Goal: Task Accomplishment & Management: Complete application form

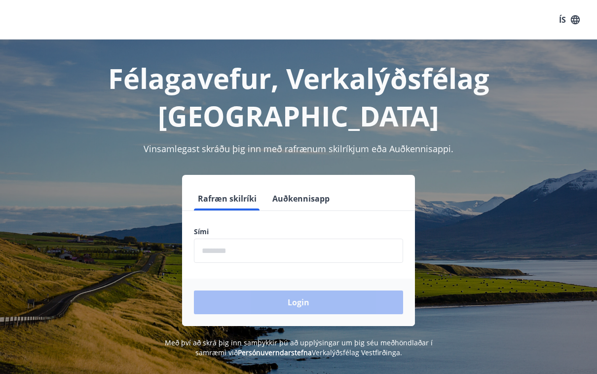
click at [242, 238] on input "phone" at bounding box center [298, 250] width 209 height 24
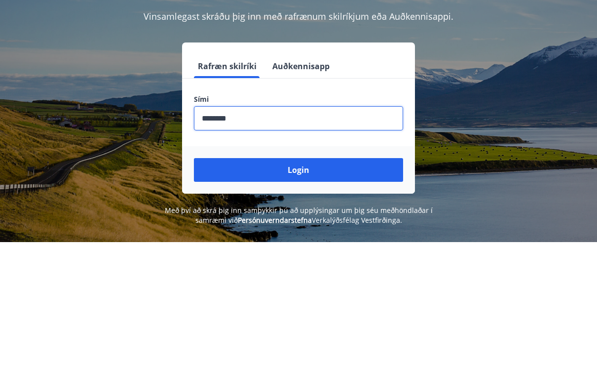
type input "********"
click at [310, 290] on button "Login" at bounding box center [298, 302] width 209 height 24
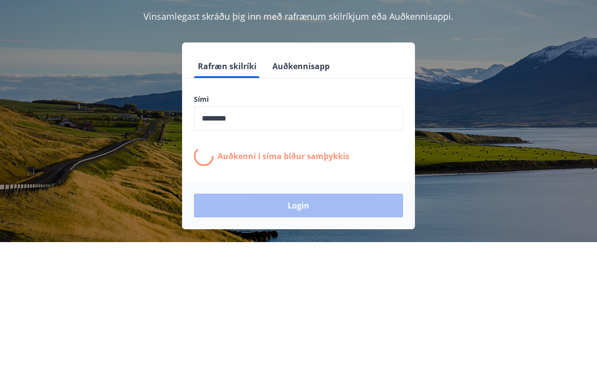
scroll to position [132, 0]
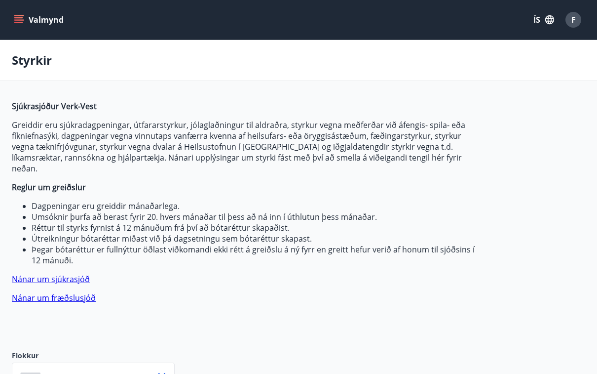
type input "***"
click at [573, 19] on span "F" at bounding box center [573, 19] width 4 height 11
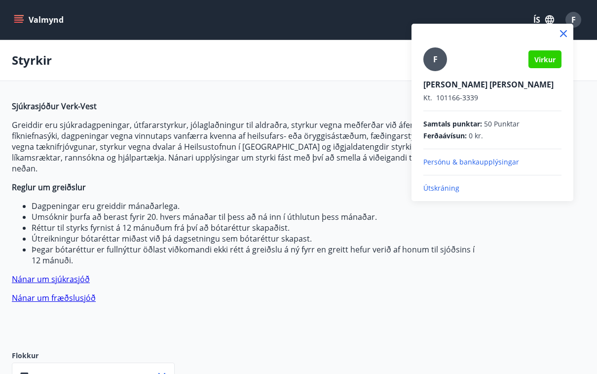
click at [485, 16] on div at bounding box center [298, 187] width 597 height 374
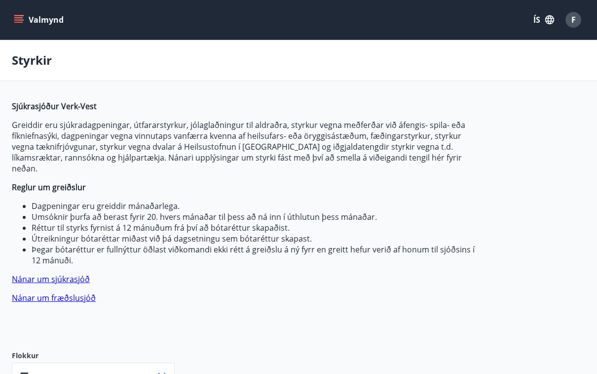
click at [536, 19] on button "ÍS" at bounding box center [544, 20] width 32 height 18
click at [436, 64] on span "English" at bounding box center [426, 62] width 24 height 9
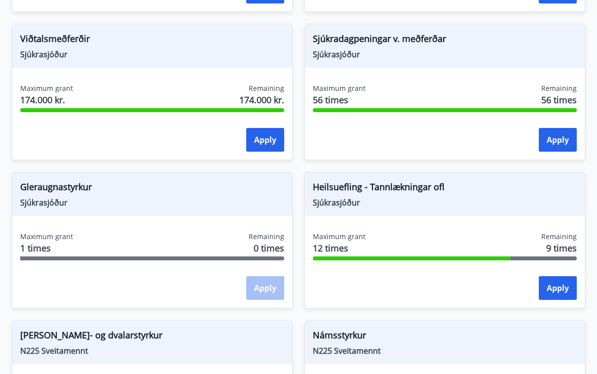
scroll to position [970, 0]
click at [557, 276] on button "Apply" at bounding box center [558, 288] width 38 height 24
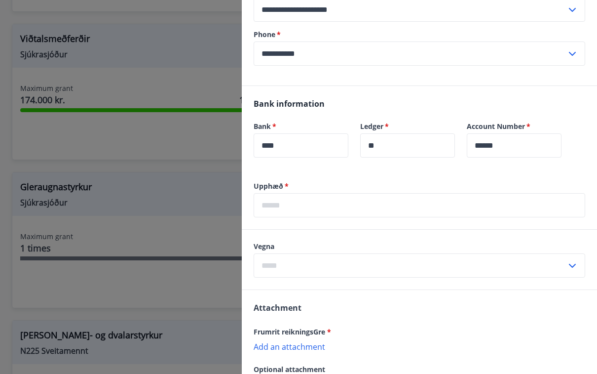
scroll to position [493, 0]
click at [293, 207] on input "text" at bounding box center [420, 205] width 332 height 24
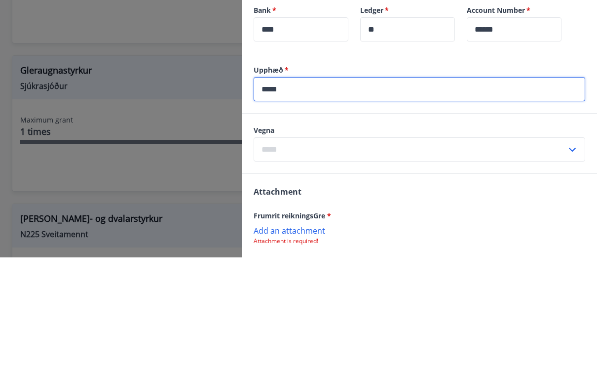
type input "*****"
click at [286, 254] on input "text" at bounding box center [410, 266] width 313 height 24
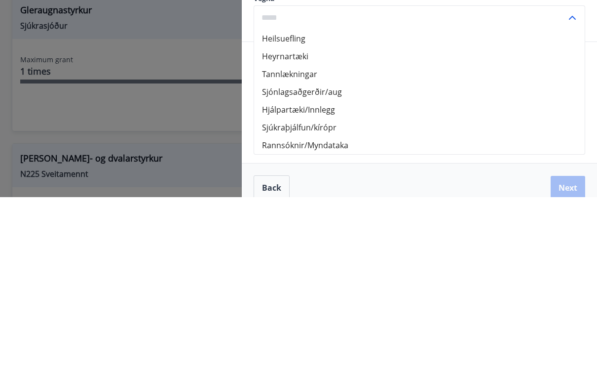
scroll to position [563, 0]
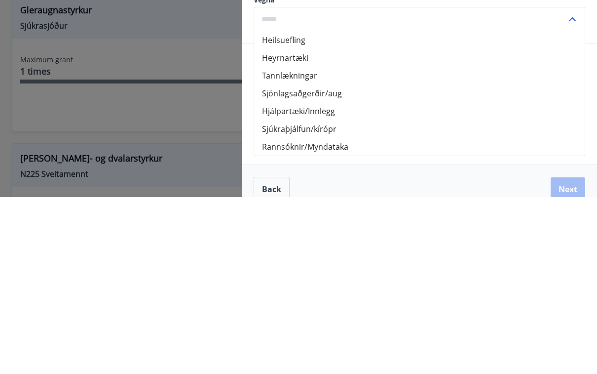
click at [289, 208] on li "Heilsuefling" at bounding box center [419, 217] width 331 height 18
type input "**********"
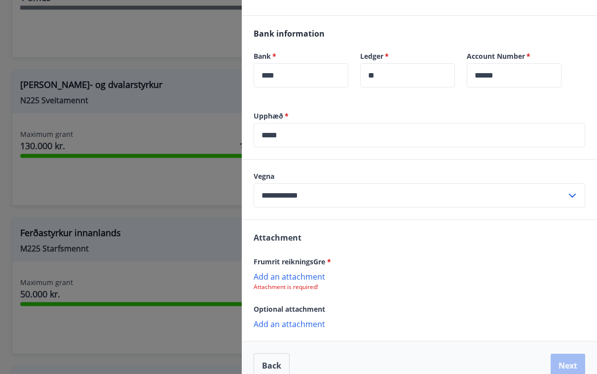
scroll to position [1220, 0]
click at [142, 318] on div at bounding box center [298, 187] width 597 height 374
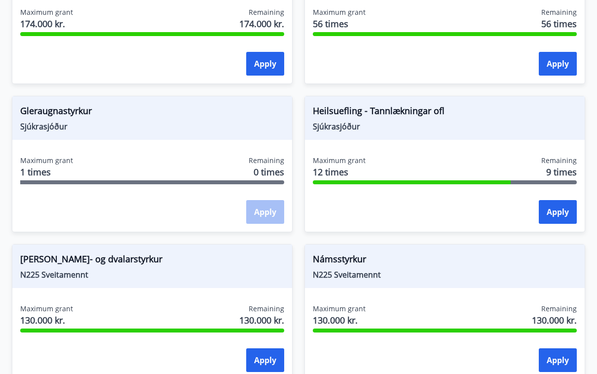
scroll to position [1044, 0]
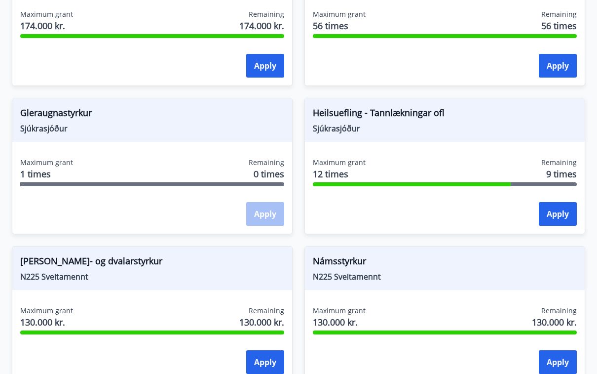
click at [557, 202] on button "Apply" at bounding box center [558, 214] width 38 height 24
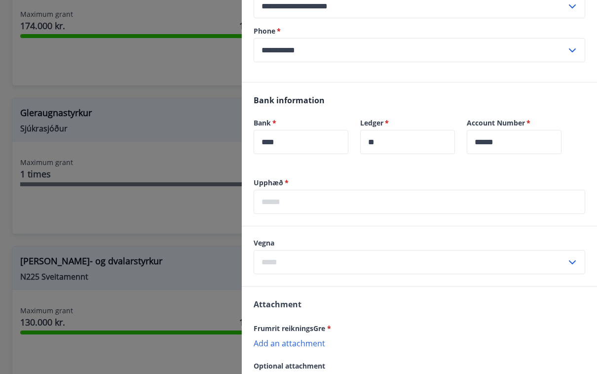
scroll to position [503, 0]
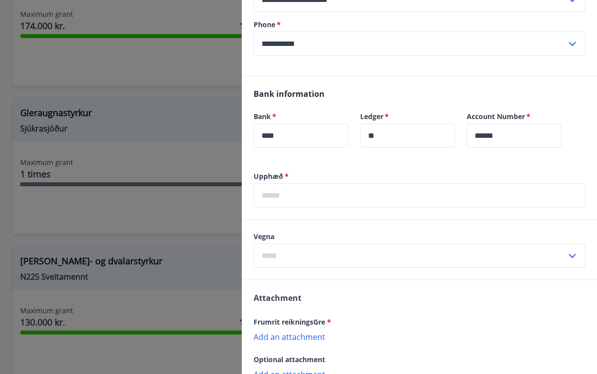
click at [282, 196] on input "text" at bounding box center [420, 195] width 332 height 24
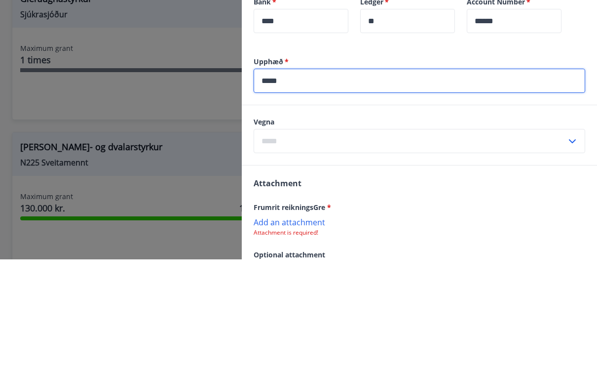
type input "*****"
click at [277, 243] on input "text" at bounding box center [410, 255] width 313 height 24
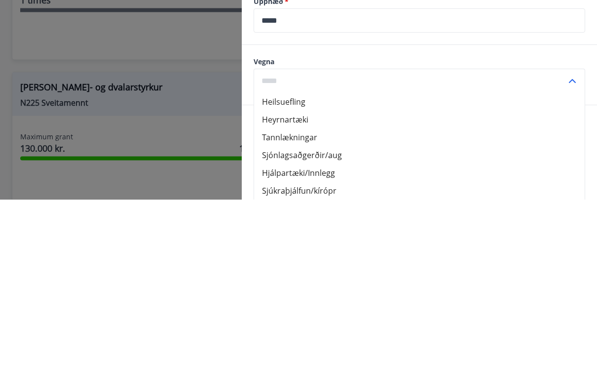
click at [300, 267] on li "Heilsuefling" at bounding box center [419, 276] width 331 height 18
type input "**********"
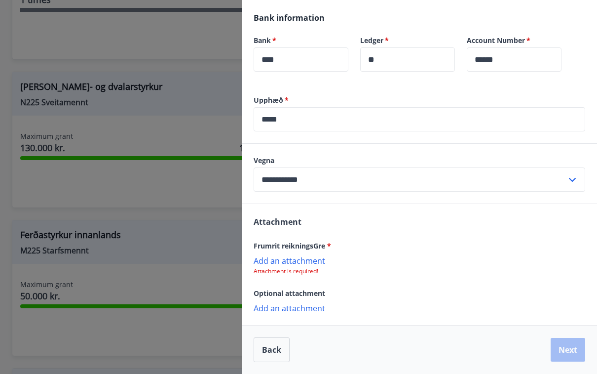
scroll to position [579, 0]
click at [293, 264] on p "Add an attachment" at bounding box center [420, 260] width 332 height 10
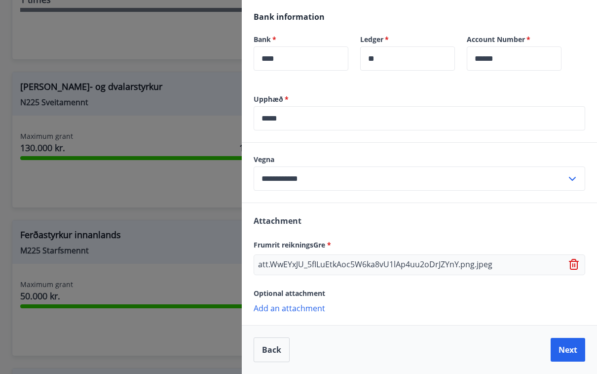
scroll to position [580, 0]
click at [570, 347] on button "Next" at bounding box center [568, 350] width 35 height 24
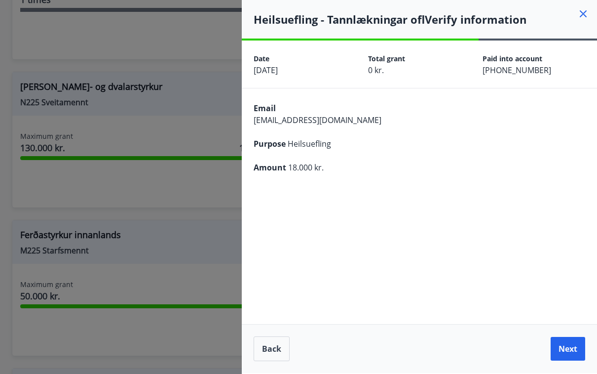
click at [568, 351] on button "Next" at bounding box center [568, 349] width 35 height 24
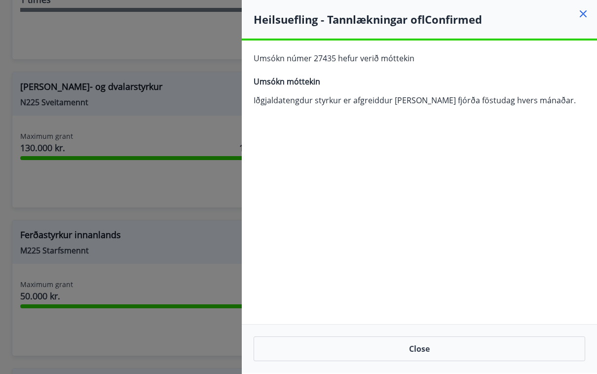
click at [422, 348] on button "Close" at bounding box center [420, 348] width 332 height 25
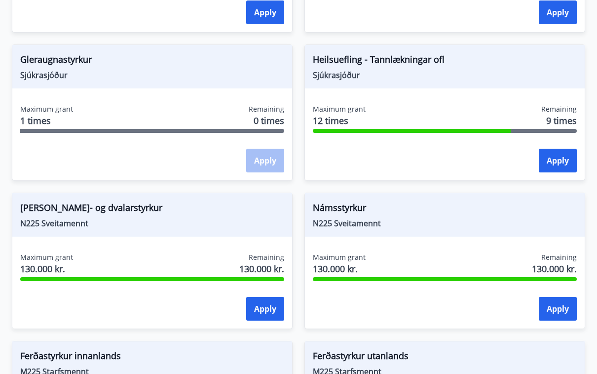
scroll to position [1097, 0]
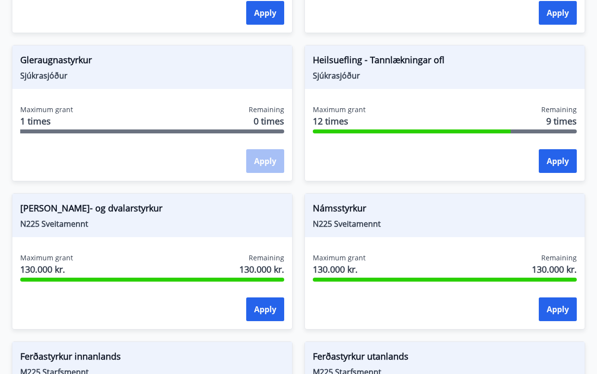
click at [556, 149] on button "Apply" at bounding box center [558, 161] width 38 height 24
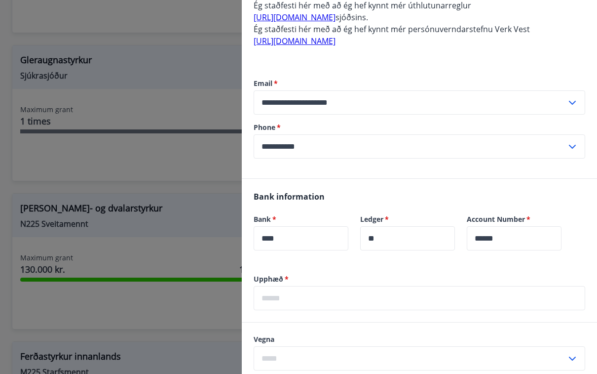
scroll to position [401, 0]
click at [289, 297] on input "text" at bounding box center [420, 297] width 332 height 24
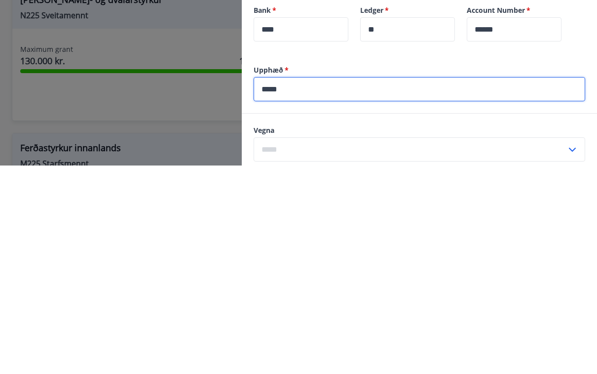
type input "*****"
click at [284, 345] on input "text" at bounding box center [410, 357] width 313 height 24
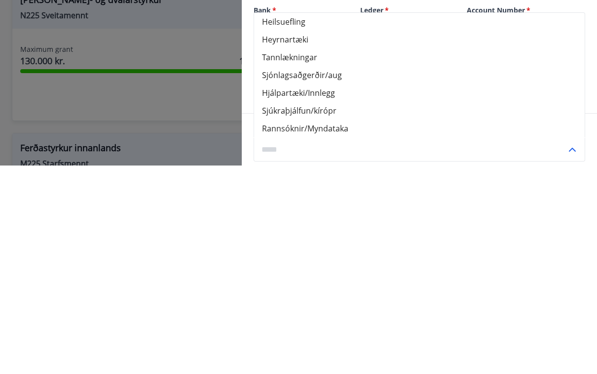
scroll to position [1154, 0]
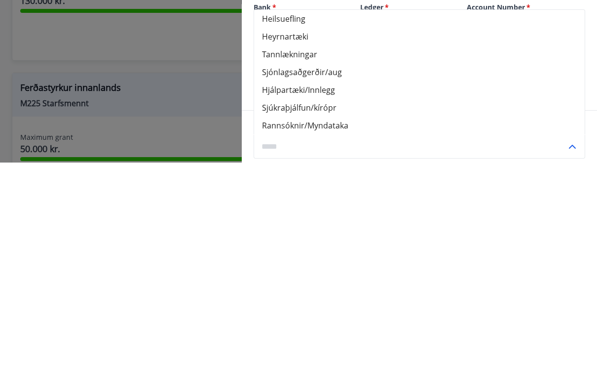
click at [293, 221] on li "Heilsuefling" at bounding box center [419, 230] width 331 height 18
type input "**********"
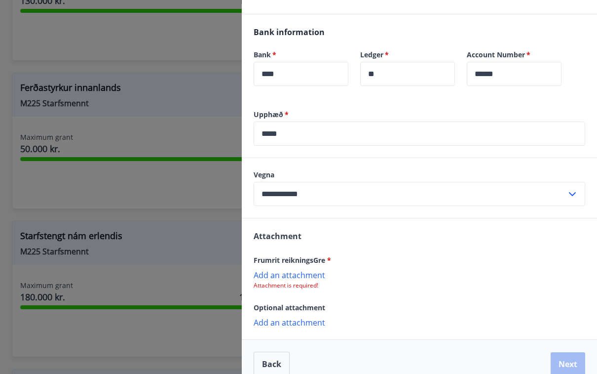
scroll to position [563, 0]
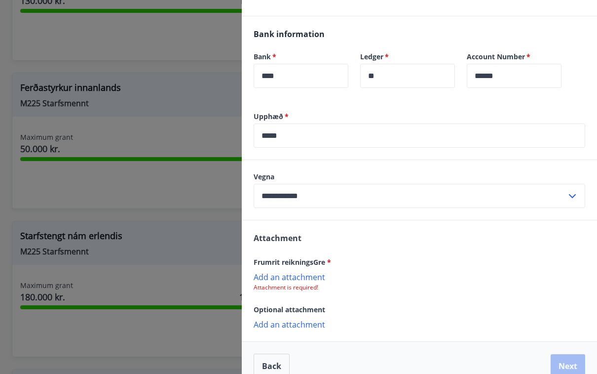
click at [298, 281] on p "Add an attachment" at bounding box center [420, 276] width 332 height 10
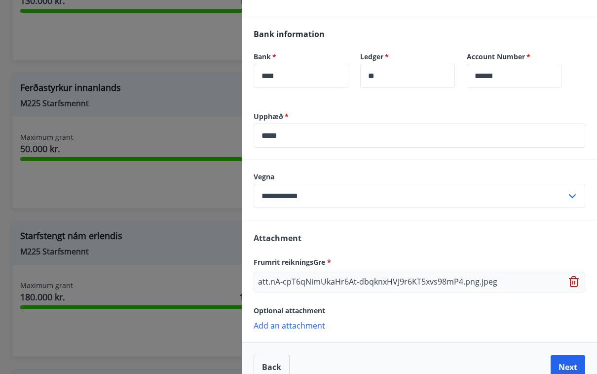
click at [577, 282] on icon at bounding box center [574, 281] width 10 height 11
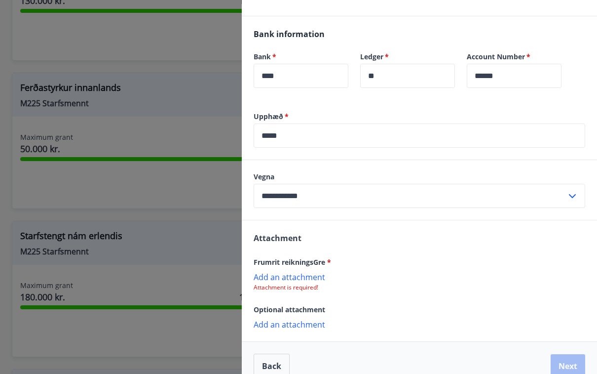
click at [291, 277] on p "Add an attachment" at bounding box center [420, 276] width 332 height 10
click at [301, 278] on p "Add an attachment" at bounding box center [420, 276] width 332 height 10
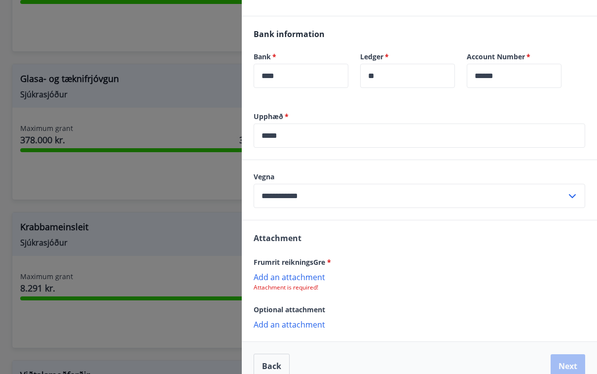
click at [290, 280] on p "Add an attachment" at bounding box center [420, 276] width 332 height 10
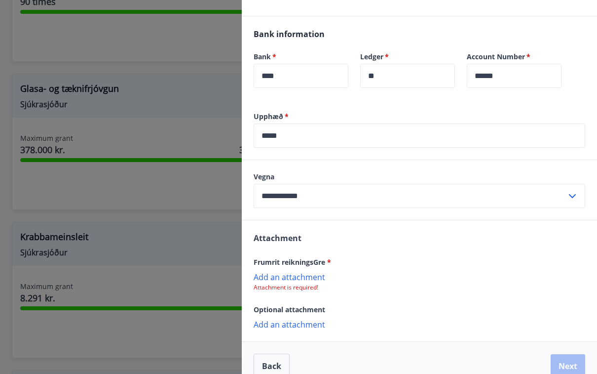
scroll to position [623, 0]
click at [297, 281] on p "Add an attachment" at bounding box center [420, 276] width 332 height 10
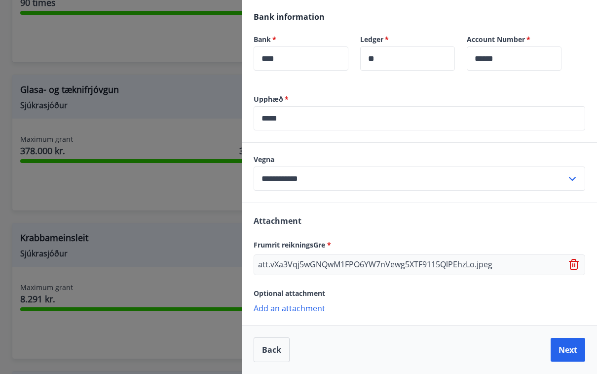
scroll to position [580, 0]
click at [570, 349] on button "Next" at bounding box center [568, 350] width 35 height 24
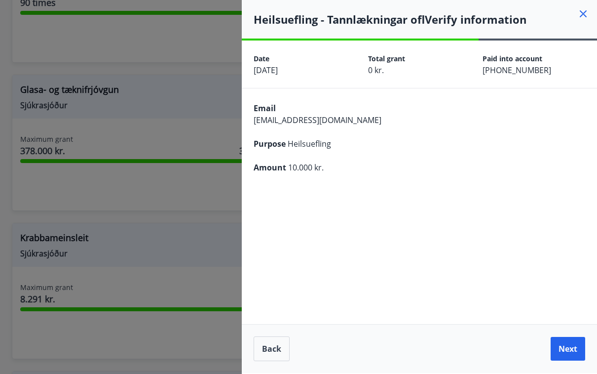
click at [577, 350] on button "Next" at bounding box center [568, 349] width 35 height 24
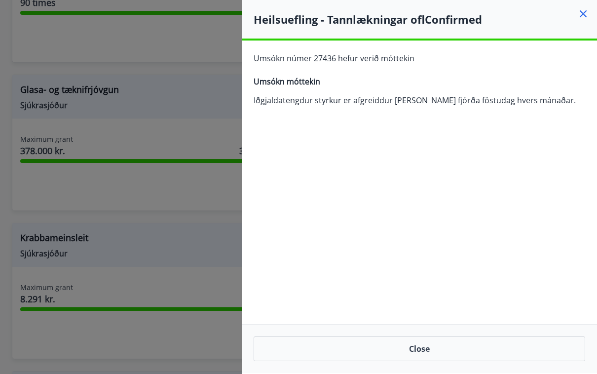
click at [416, 356] on button "Close" at bounding box center [420, 348] width 332 height 25
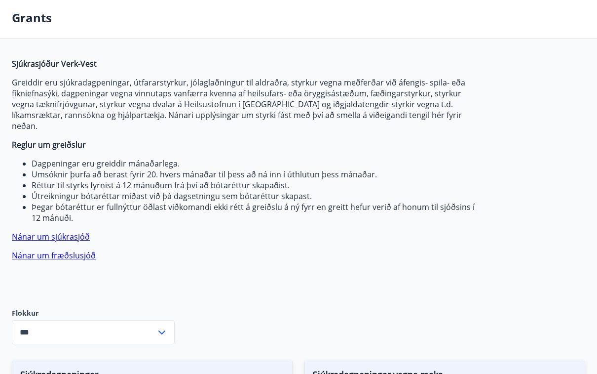
scroll to position [0, 0]
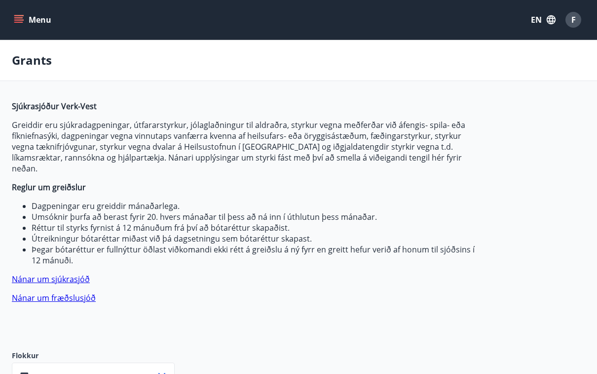
click at [23, 17] on icon "menu" at bounding box center [19, 20] width 10 height 10
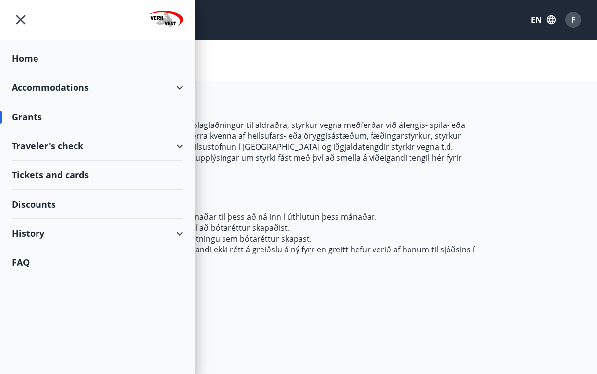
click at [178, 235] on div "History" at bounding box center [97, 233] width 171 height 29
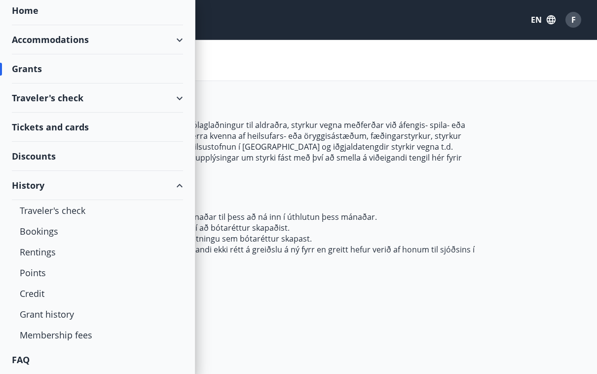
scroll to position [48, 0]
click at [59, 312] on div "Grant history" at bounding box center [97, 313] width 155 height 21
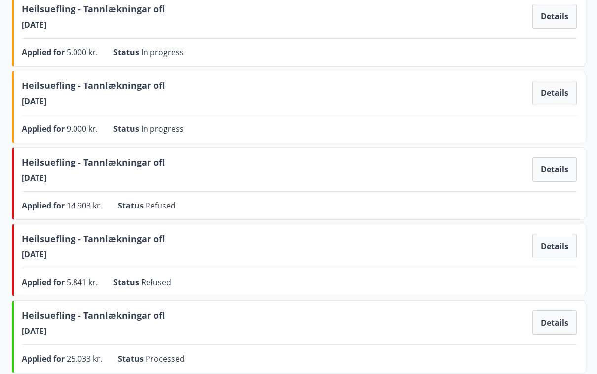
scroll to position [113, 0]
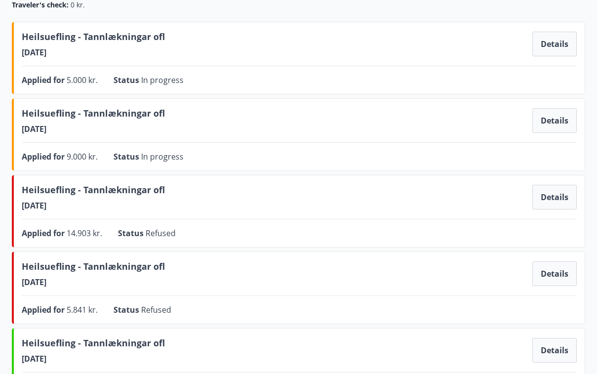
click at [563, 196] on button "Details" at bounding box center [554, 197] width 44 height 25
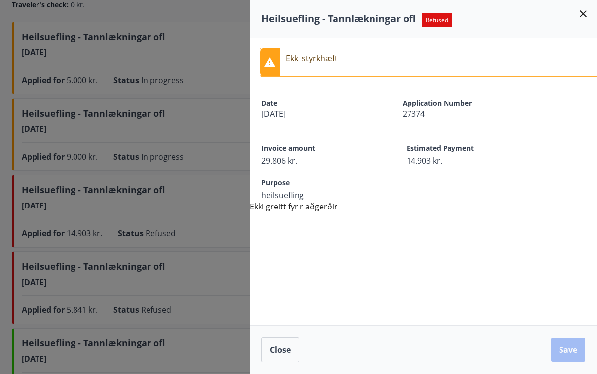
click at [316, 63] on p "Ekki styrkhæft" at bounding box center [312, 58] width 52 height 12
click at [575, 13] on div "Heilsuefling - Tannlækningar ofl Refused" at bounding box center [424, 19] width 324 height 14
click at [579, 15] on icon at bounding box center [583, 14] width 12 height 12
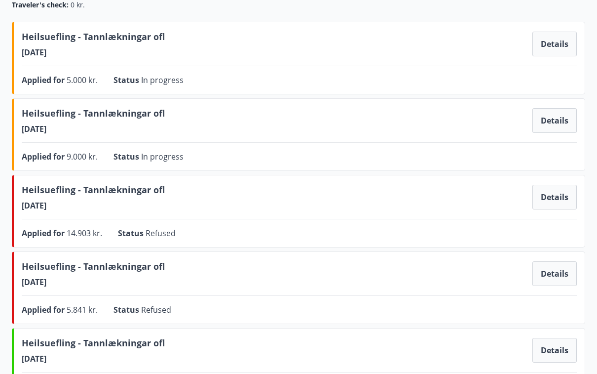
click at [338, 272] on div "Heilsuefling - Tannlækningar ofl 07.09.2025 Details" at bounding box center [299, 274] width 555 height 28
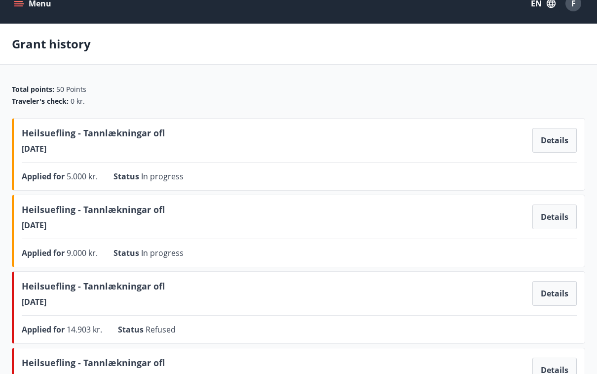
scroll to position [0, 0]
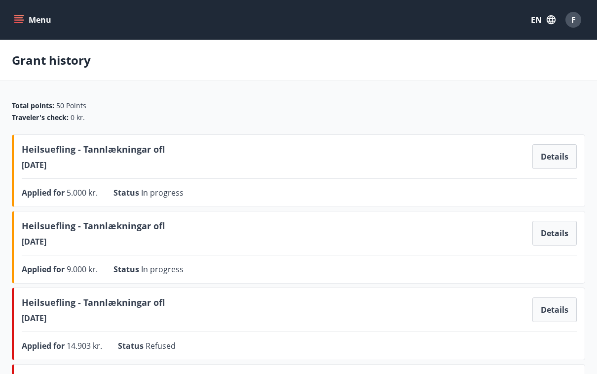
click at [577, 19] on div "F" at bounding box center [573, 20] width 16 height 16
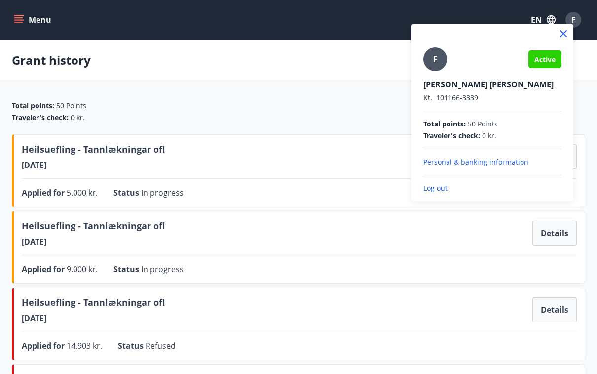
click at [443, 188] on p "Log out" at bounding box center [492, 188] width 138 height 10
